Goal: Check status

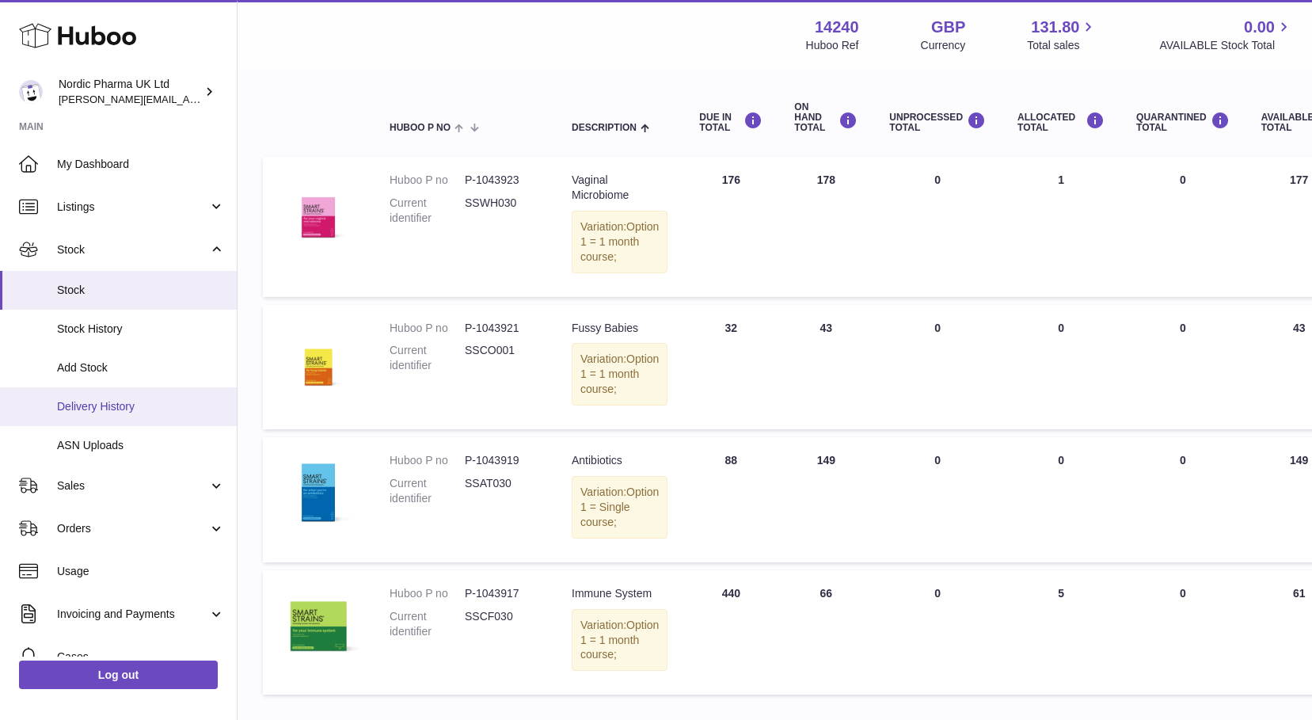
click at [92, 405] on span "Delivery History" at bounding box center [141, 406] width 168 height 15
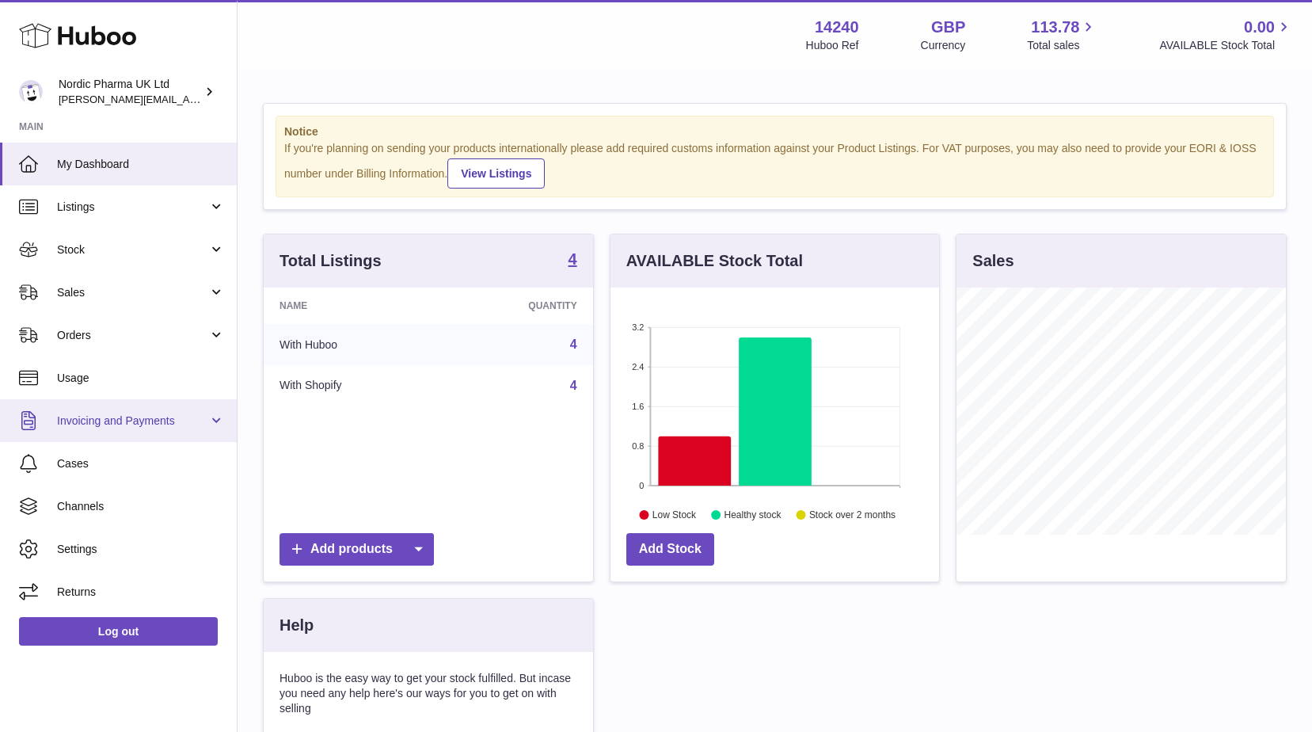
scroll to position [247, 329]
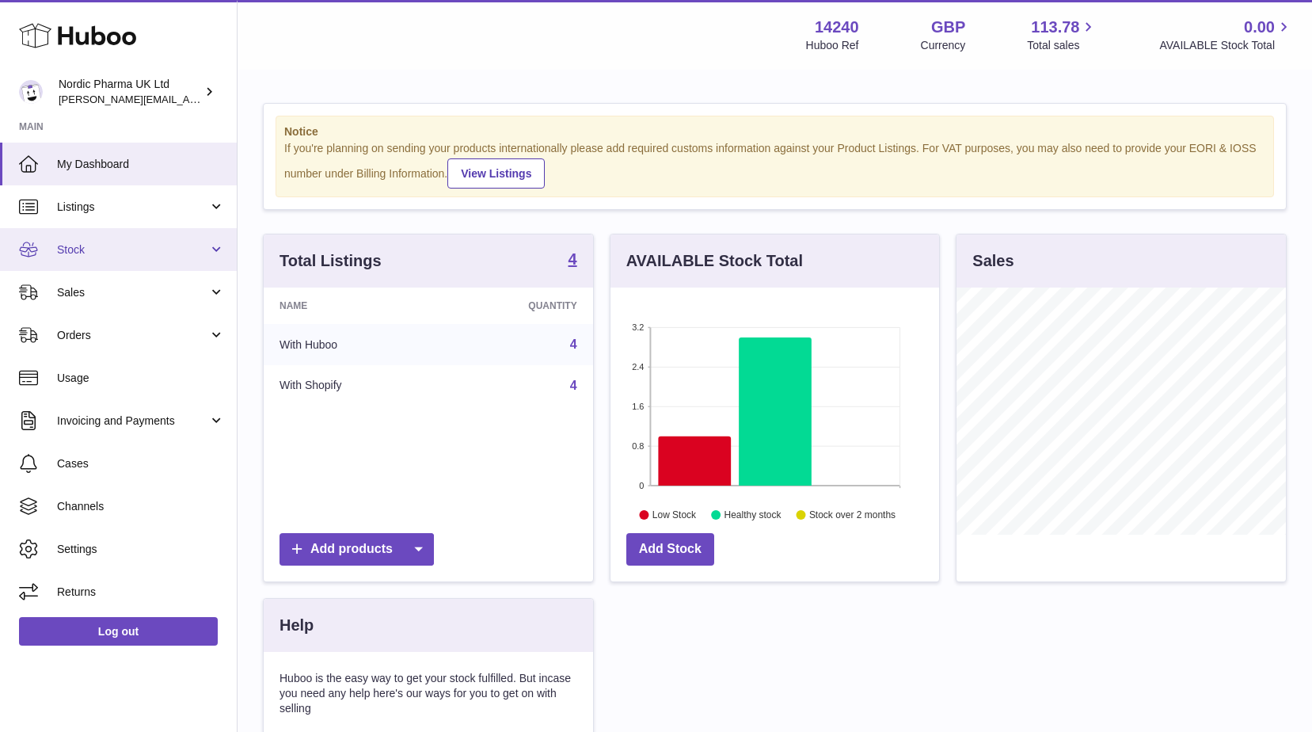
click at [127, 248] on span "Stock" at bounding box center [132, 249] width 151 height 15
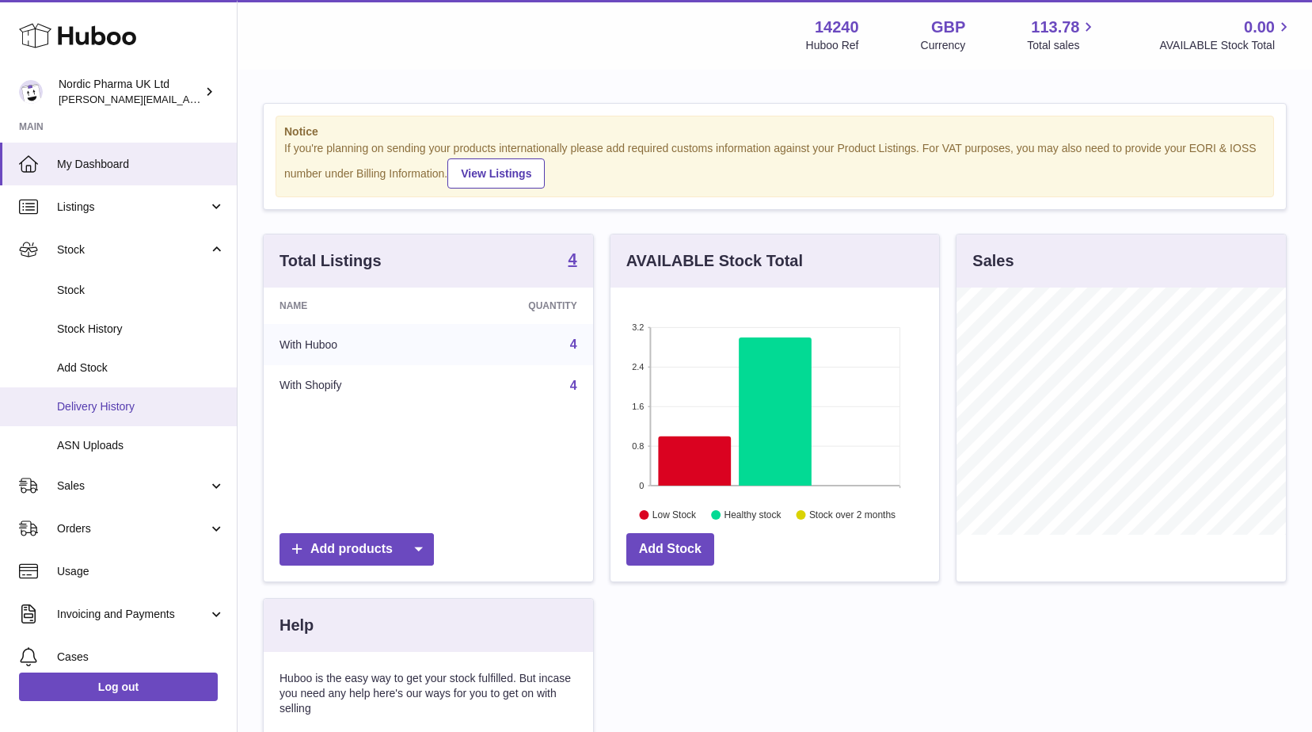
click at [93, 410] on span "Delivery History" at bounding box center [141, 406] width 168 height 15
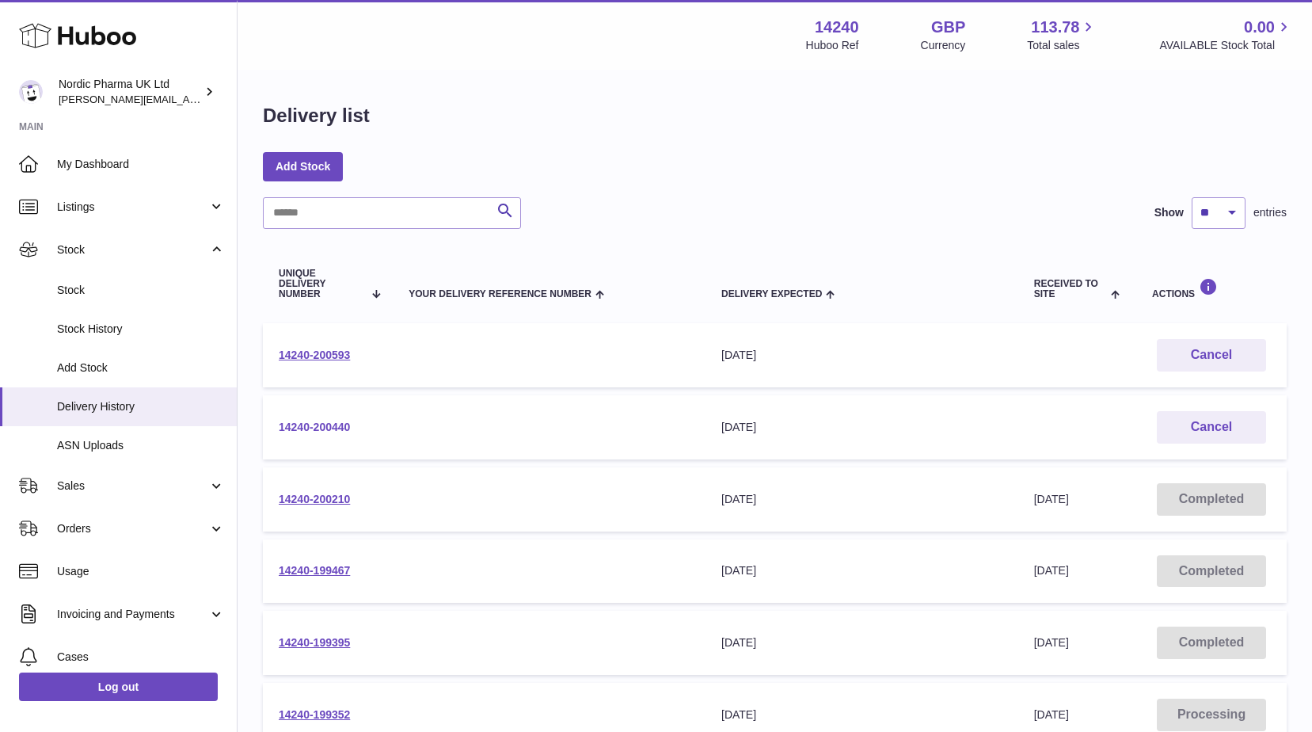
click at [325, 426] on link "14240-200440" at bounding box center [314, 426] width 71 height 13
click at [303, 350] on link "14240-200593" at bounding box center [314, 354] width 71 height 13
click at [333, 423] on link "14240-200440" at bounding box center [314, 426] width 71 height 13
click at [296, 348] on td "14240-200593" at bounding box center [328, 355] width 130 height 64
click at [301, 355] on link "14240-200593" at bounding box center [314, 354] width 71 height 13
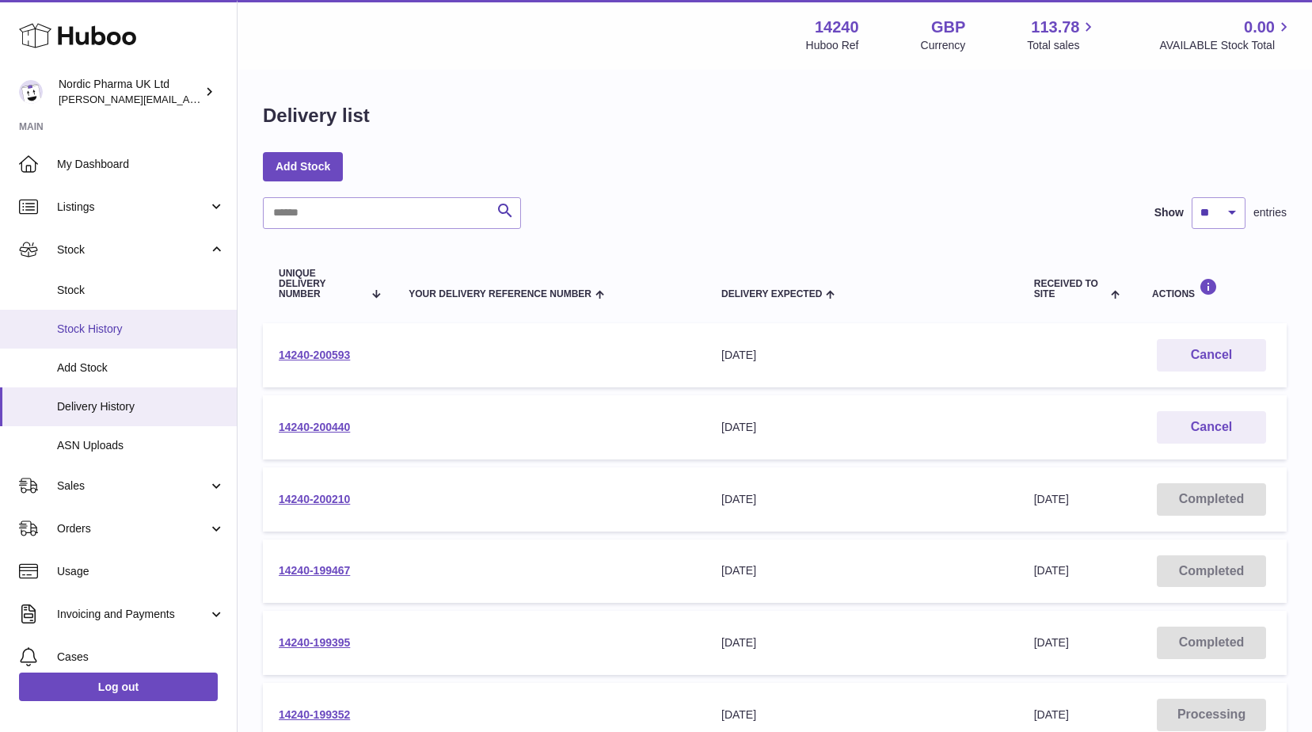
click at [108, 325] on span "Stock History" at bounding box center [141, 328] width 168 height 15
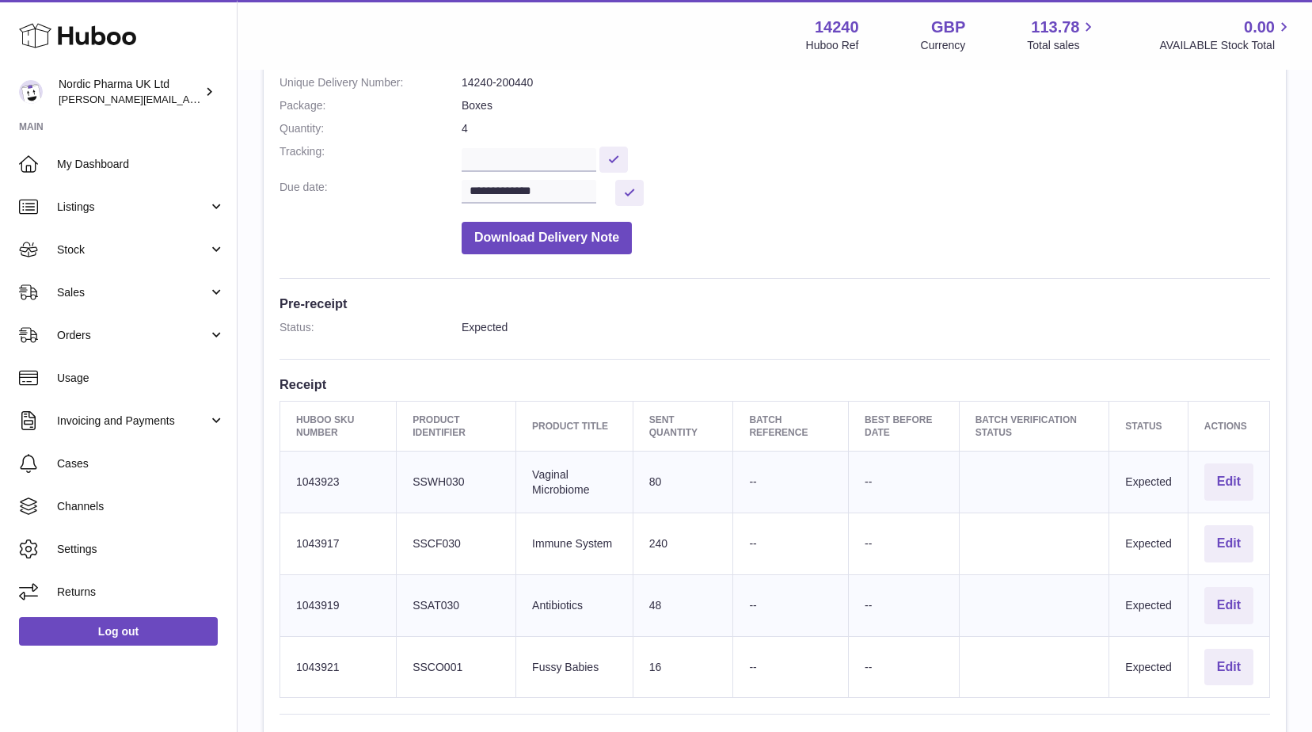
scroll to position [238, 0]
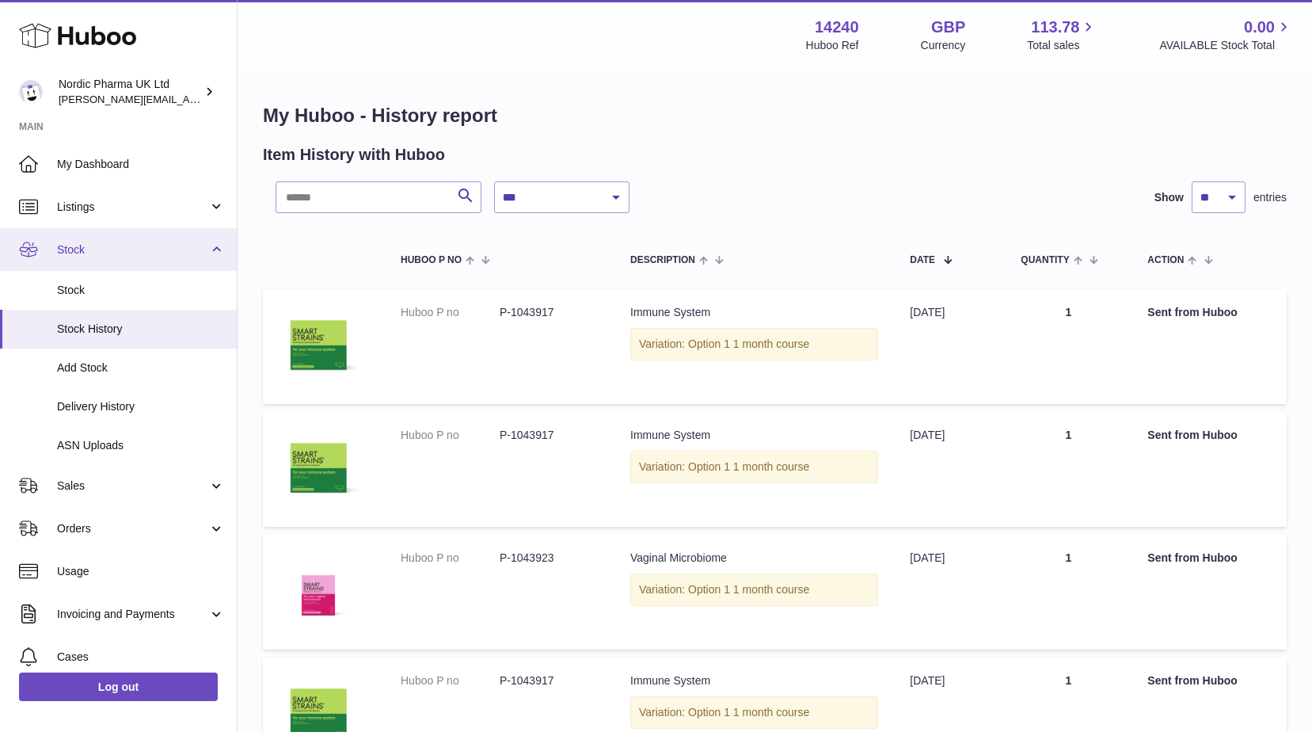
click at [110, 245] on span "Stock" at bounding box center [132, 249] width 151 height 15
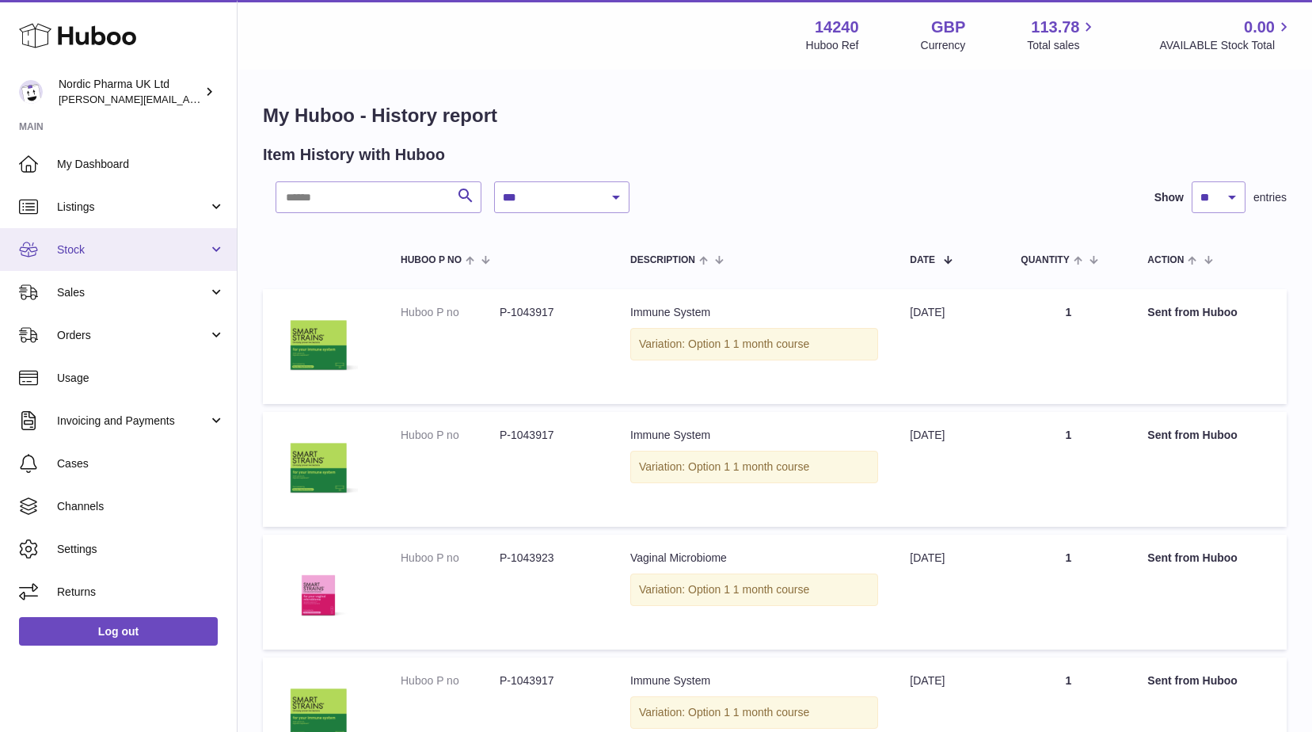
click at [217, 249] on link "Stock" at bounding box center [118, 249] width 237 height 43
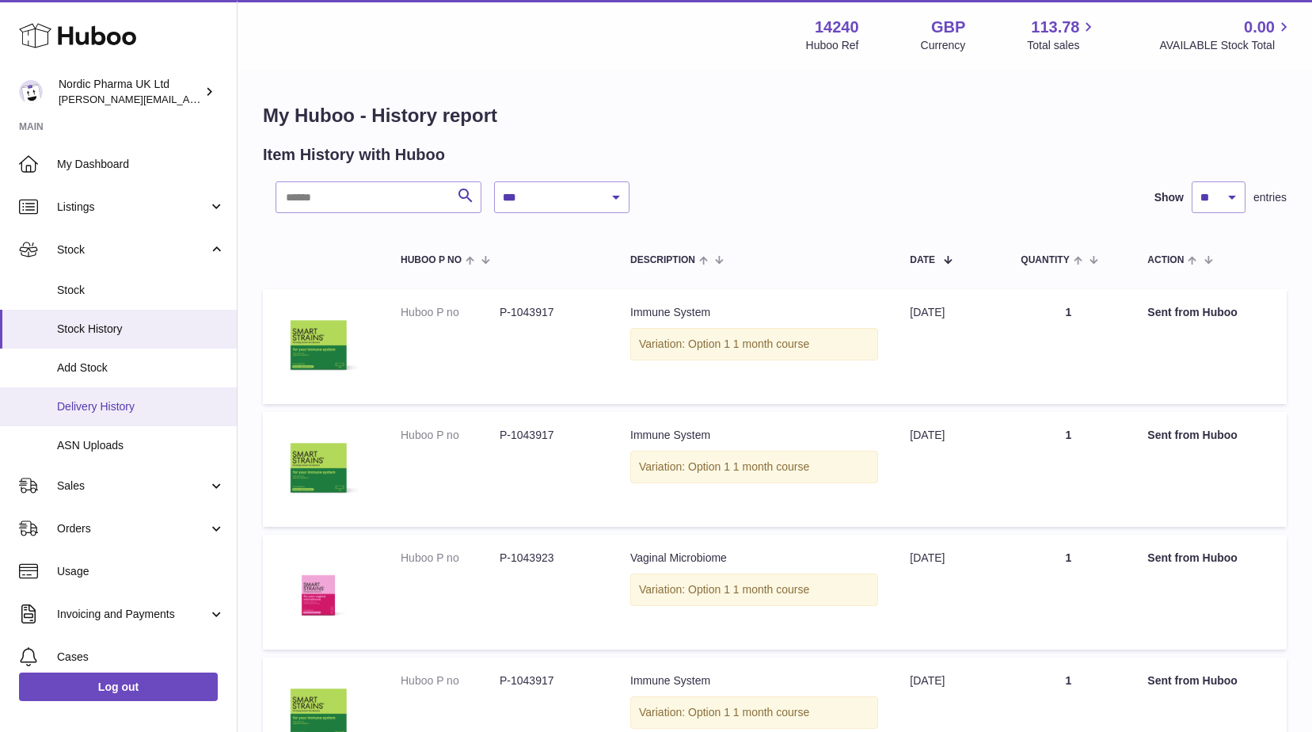
click at [108, 402] on span "Delivery History" at bounding box center [141, 406] width 168 height 15
